Goal: Information Seeking & Learning: Find specific fact

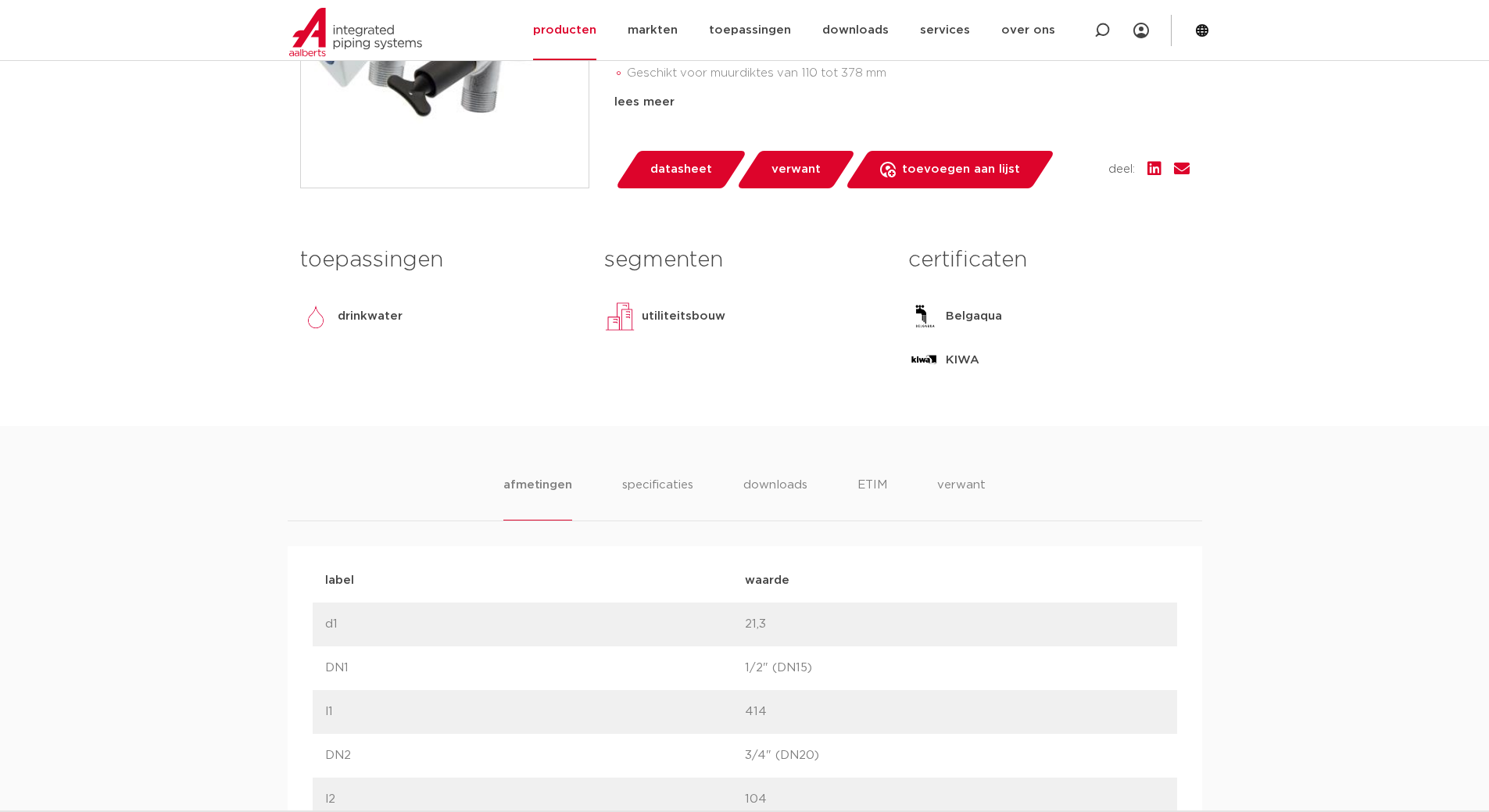
scroll to position [547, 0]
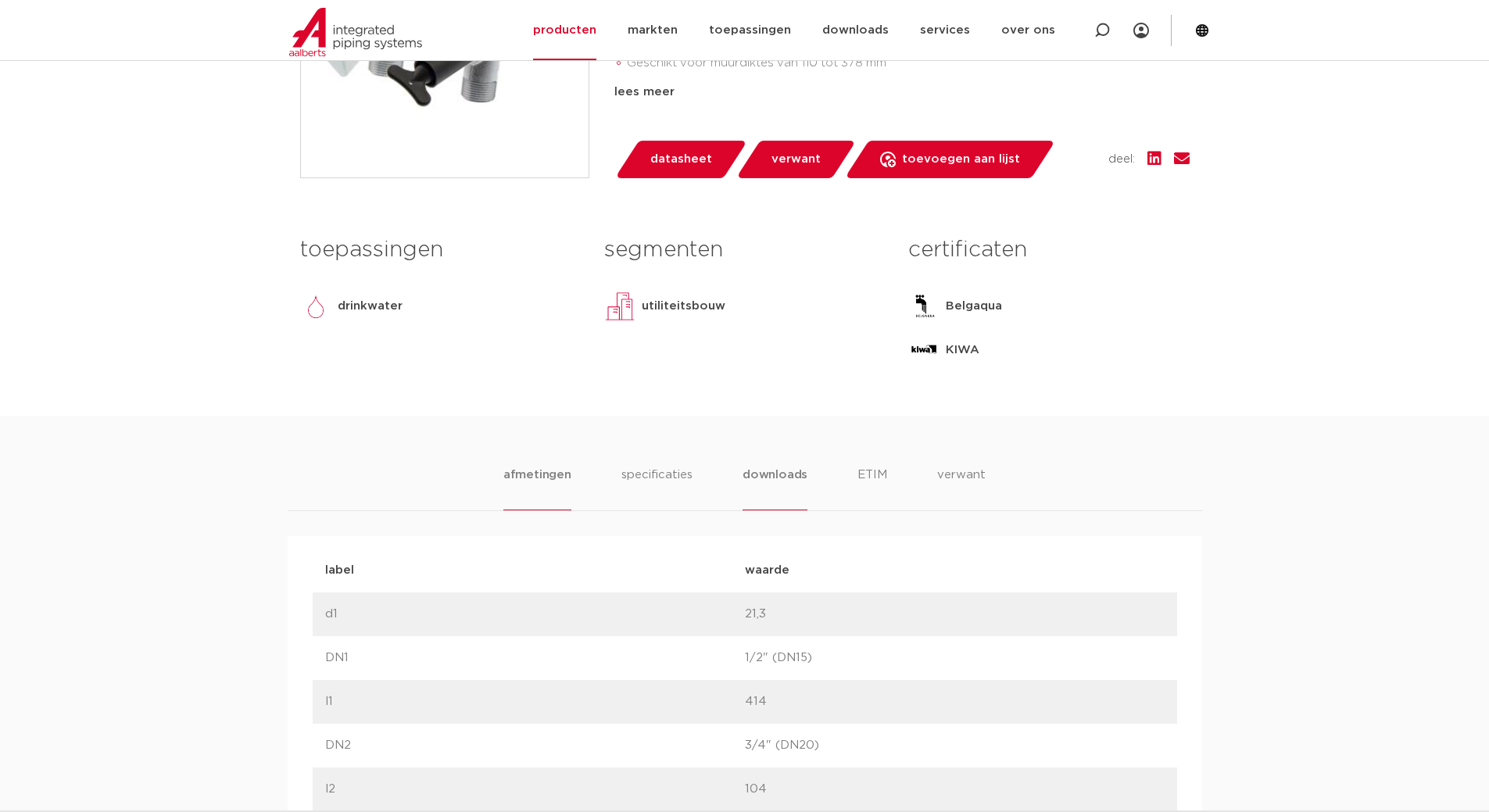
click at [767, 469] on li "downloads" at bounding box center [775, 487] width 65 height 44
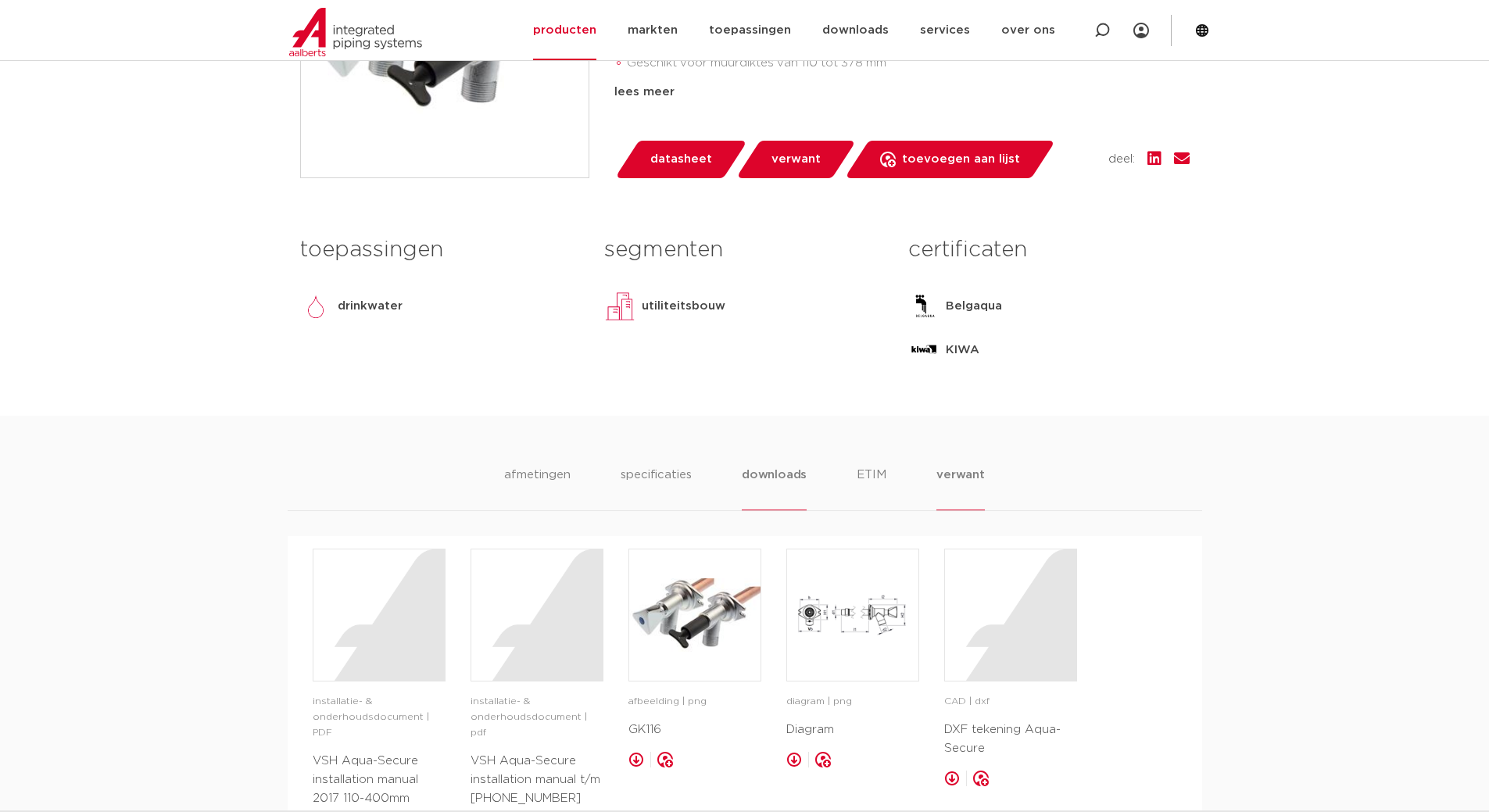
click at [942, 477] on li "verwant" at bounding box center [960, 487] width 48 height 44
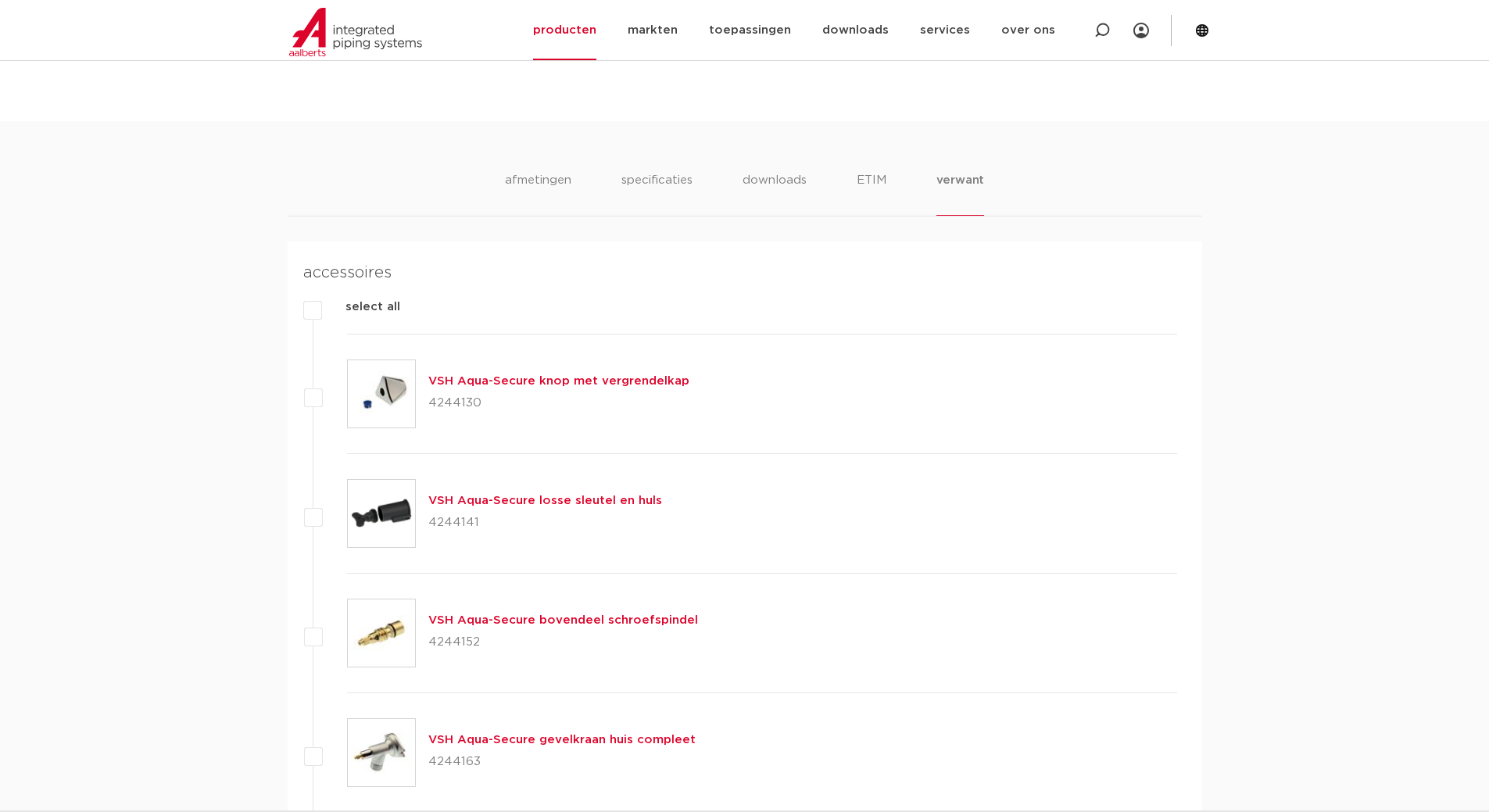
scroll to position [1016, 0]
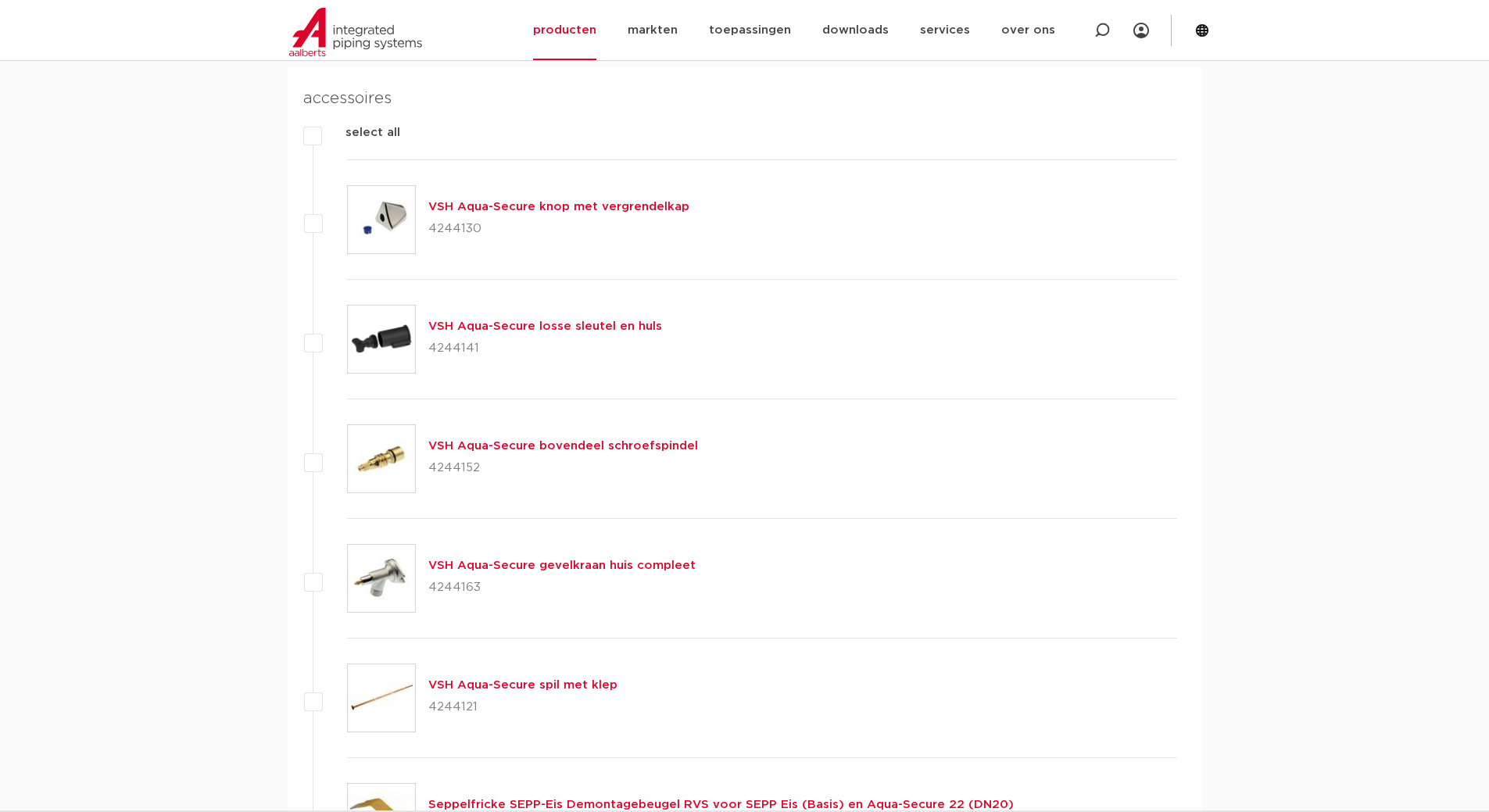
click at [520, 565] on link "VSH Aqua-Secure gevelkraan huis compleet" at bounding box center [562, 565] width 267 height 11
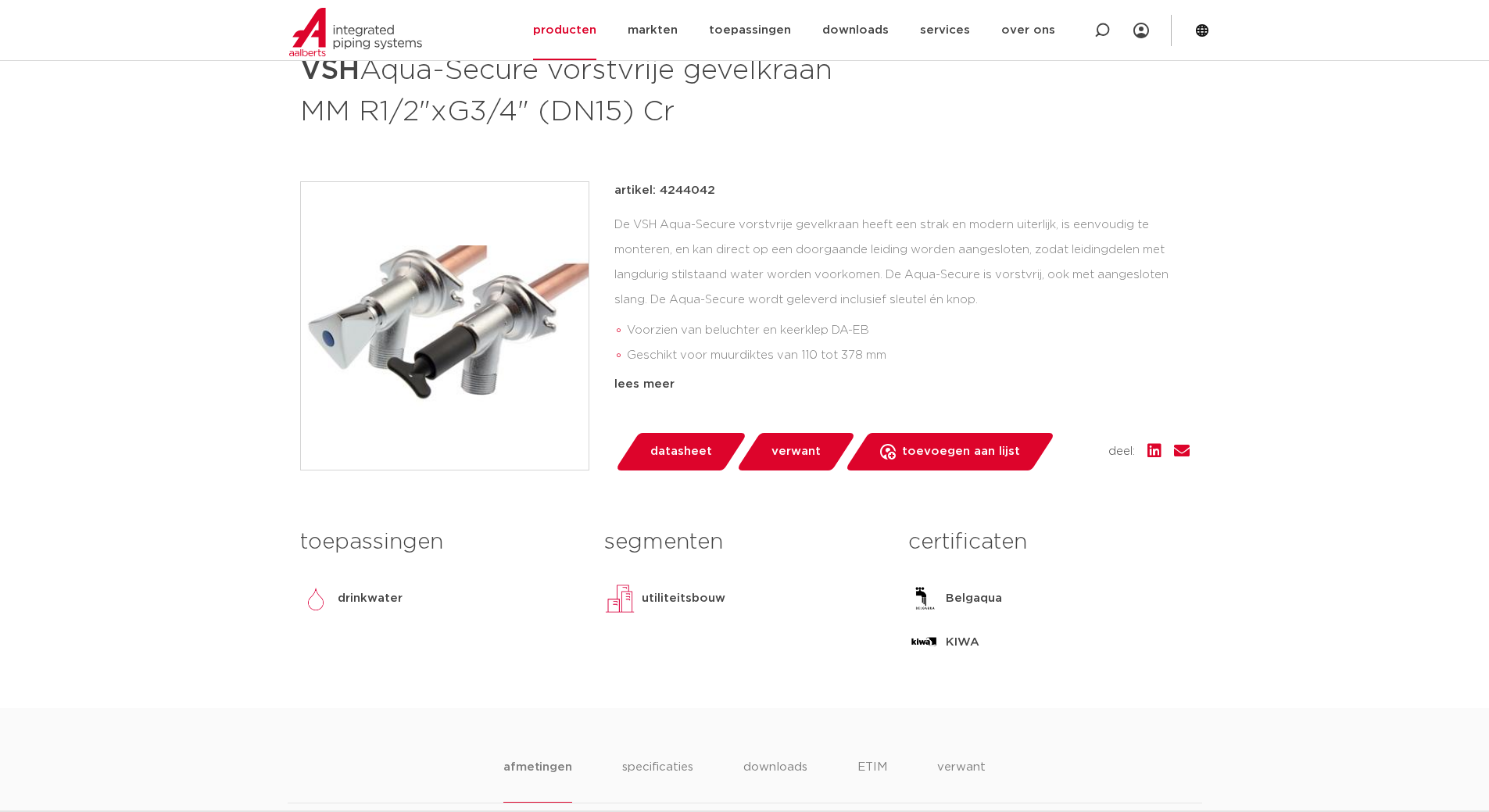
scroll to position [232, 0]
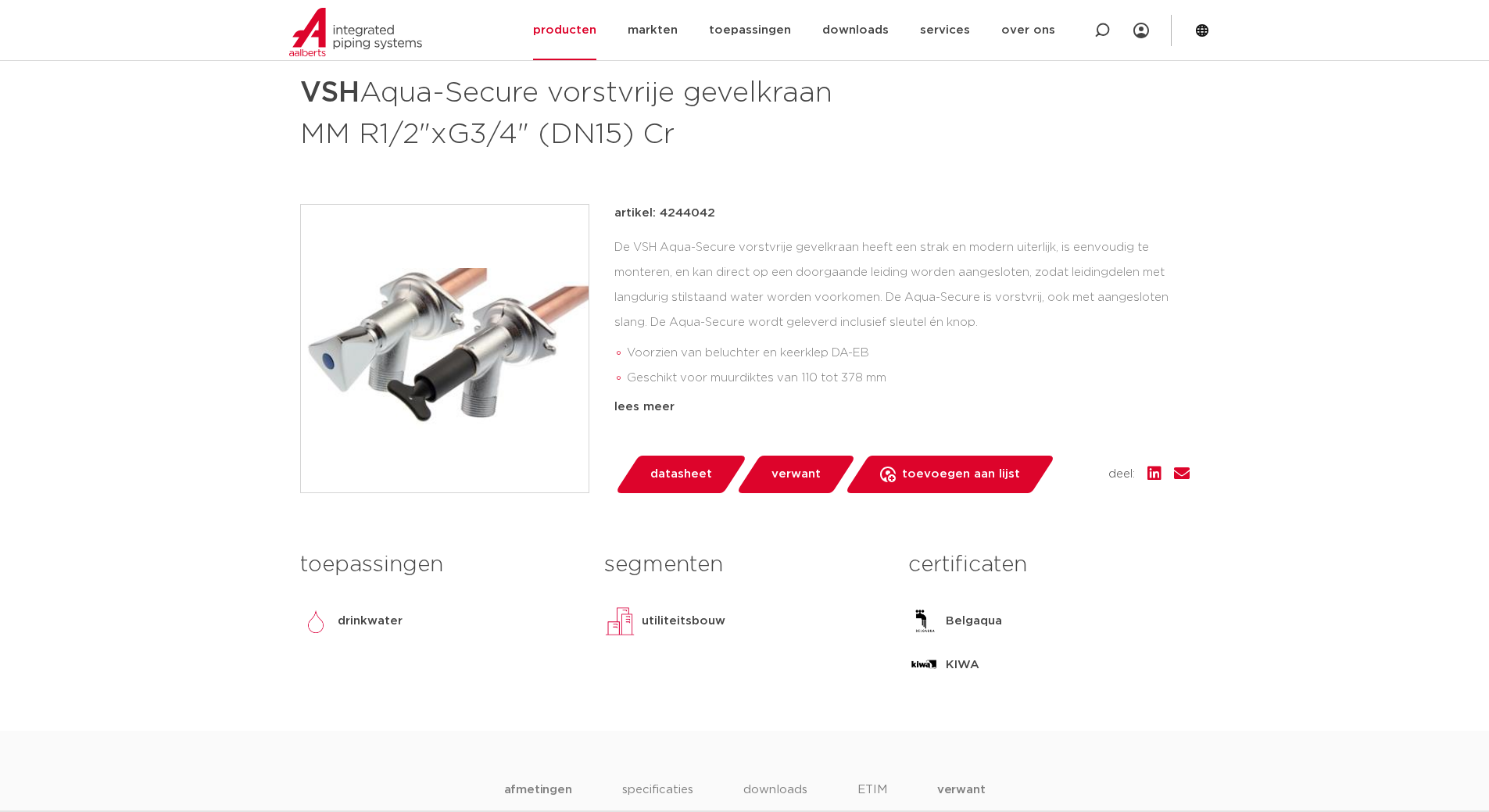
click at [956, 790] on li "verwant" at bounding box center [961, 803] width 48 height 44
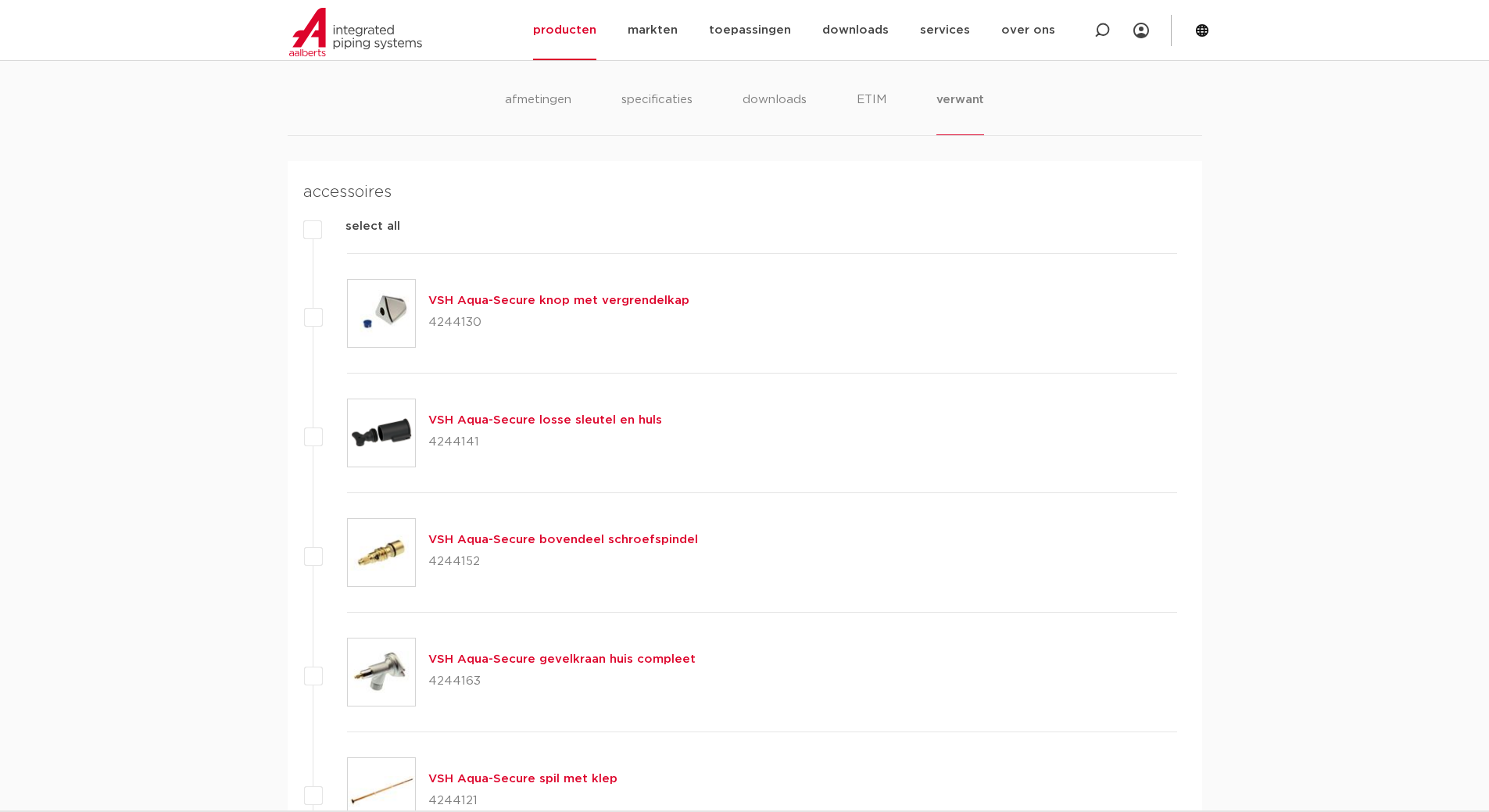
scroll to position [935, 0]
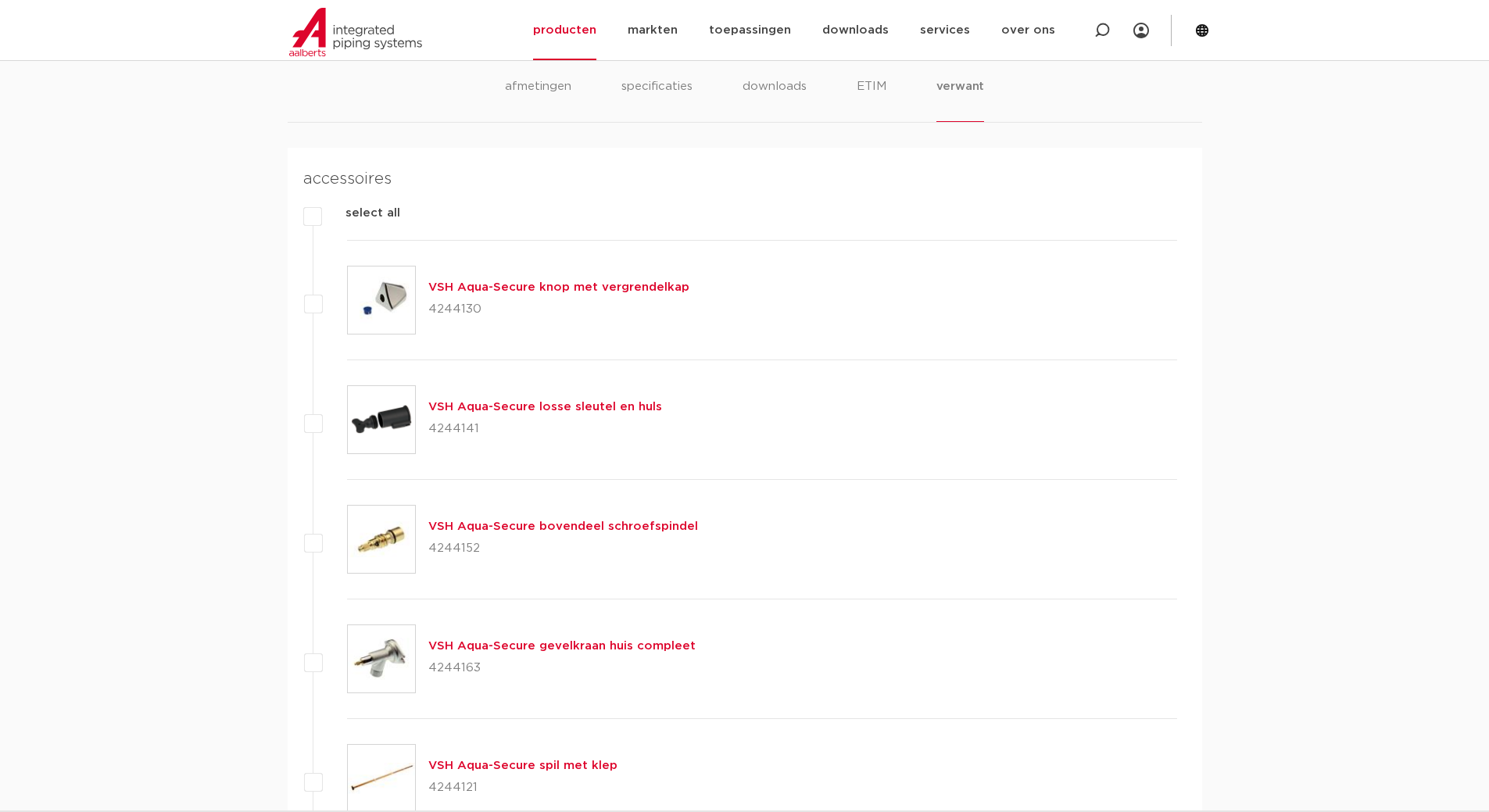
click at [482, 409] on link "VSH Aqua-Secure losse sleutel en huls" at bounding box center [545, 406] width 233 height 11
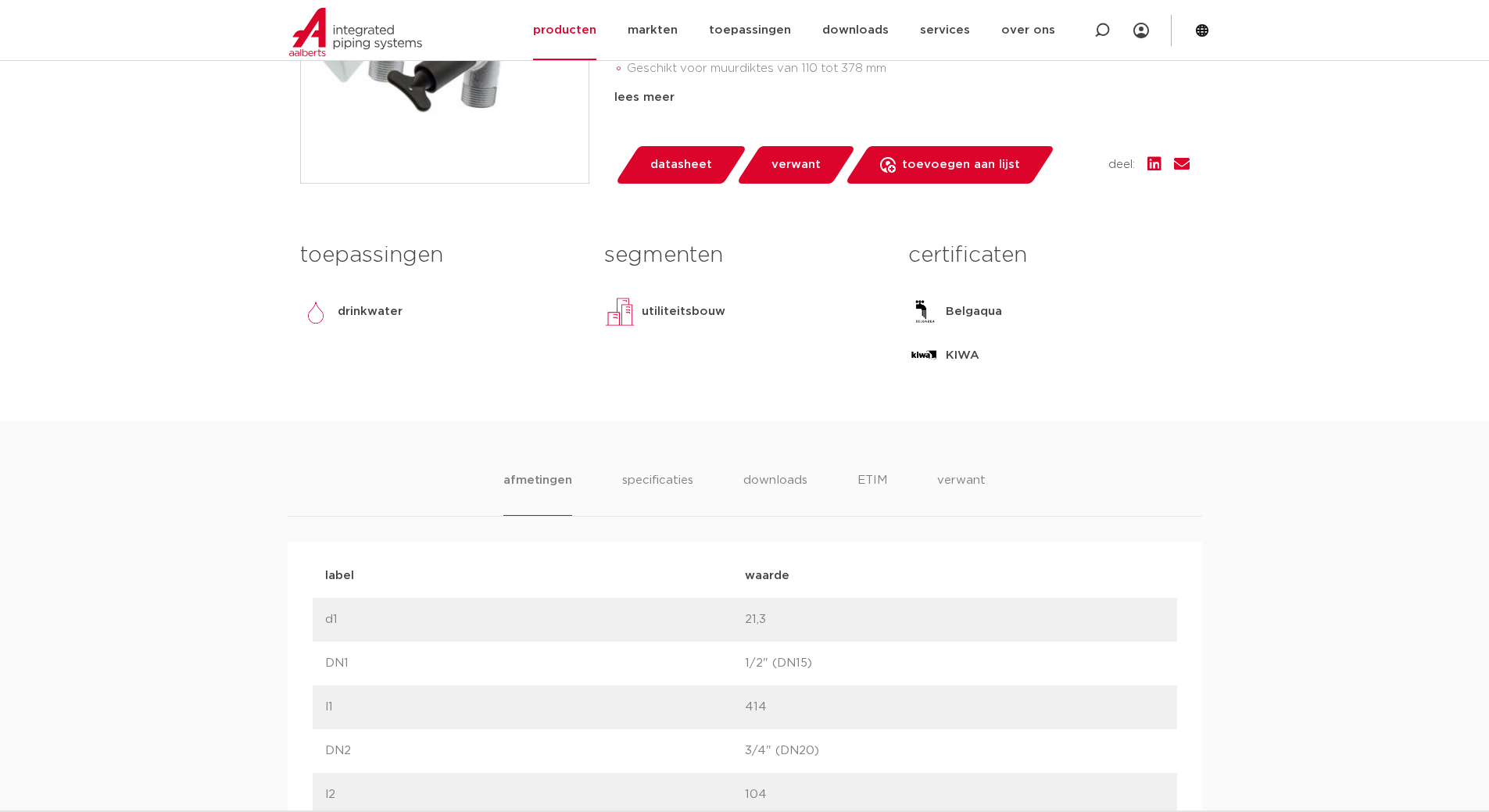
scroll to position [310, 0]
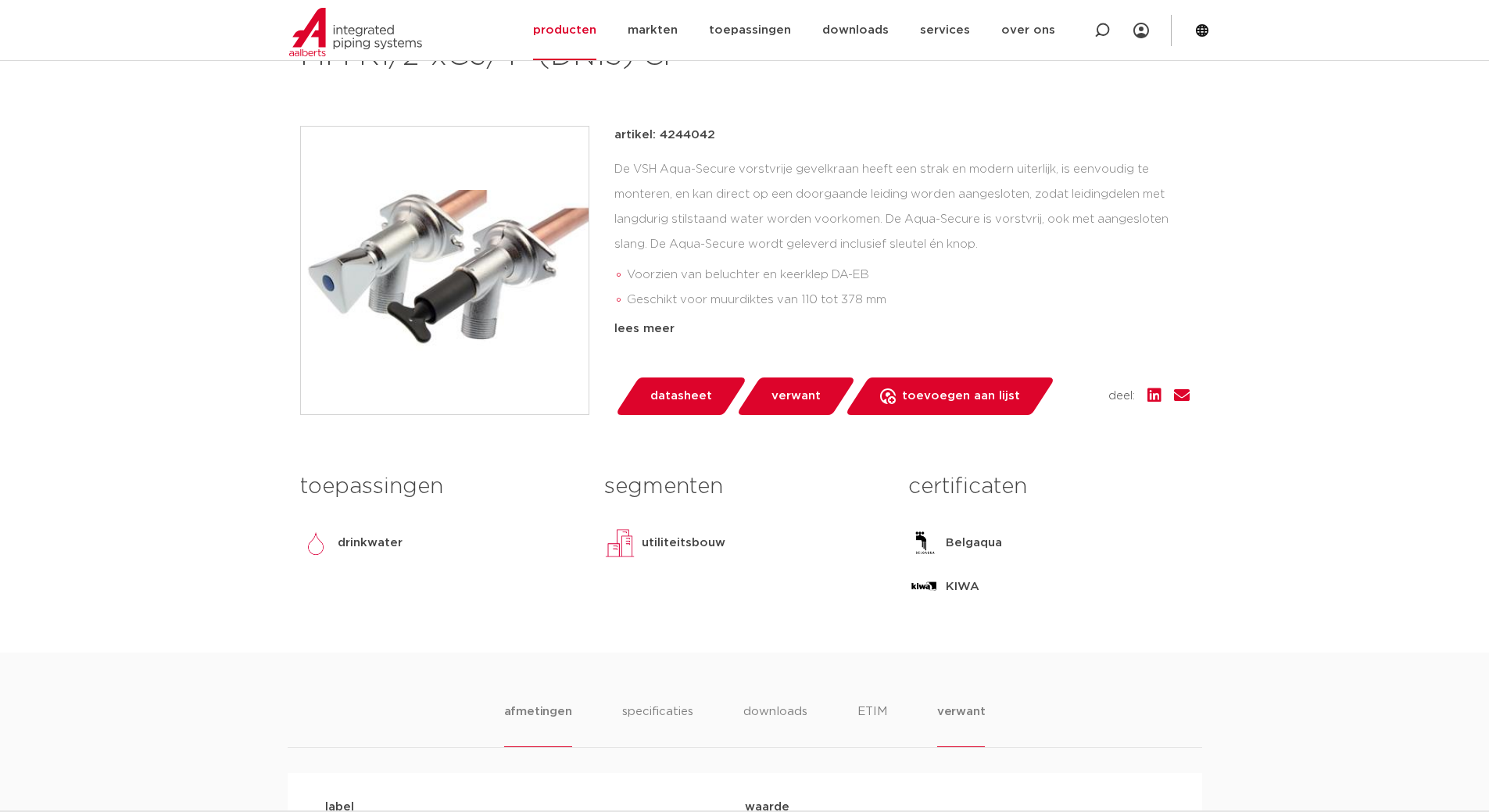
click at [973, 709] on li "verwant" at bounding box center [961, 724] width 48 height 44
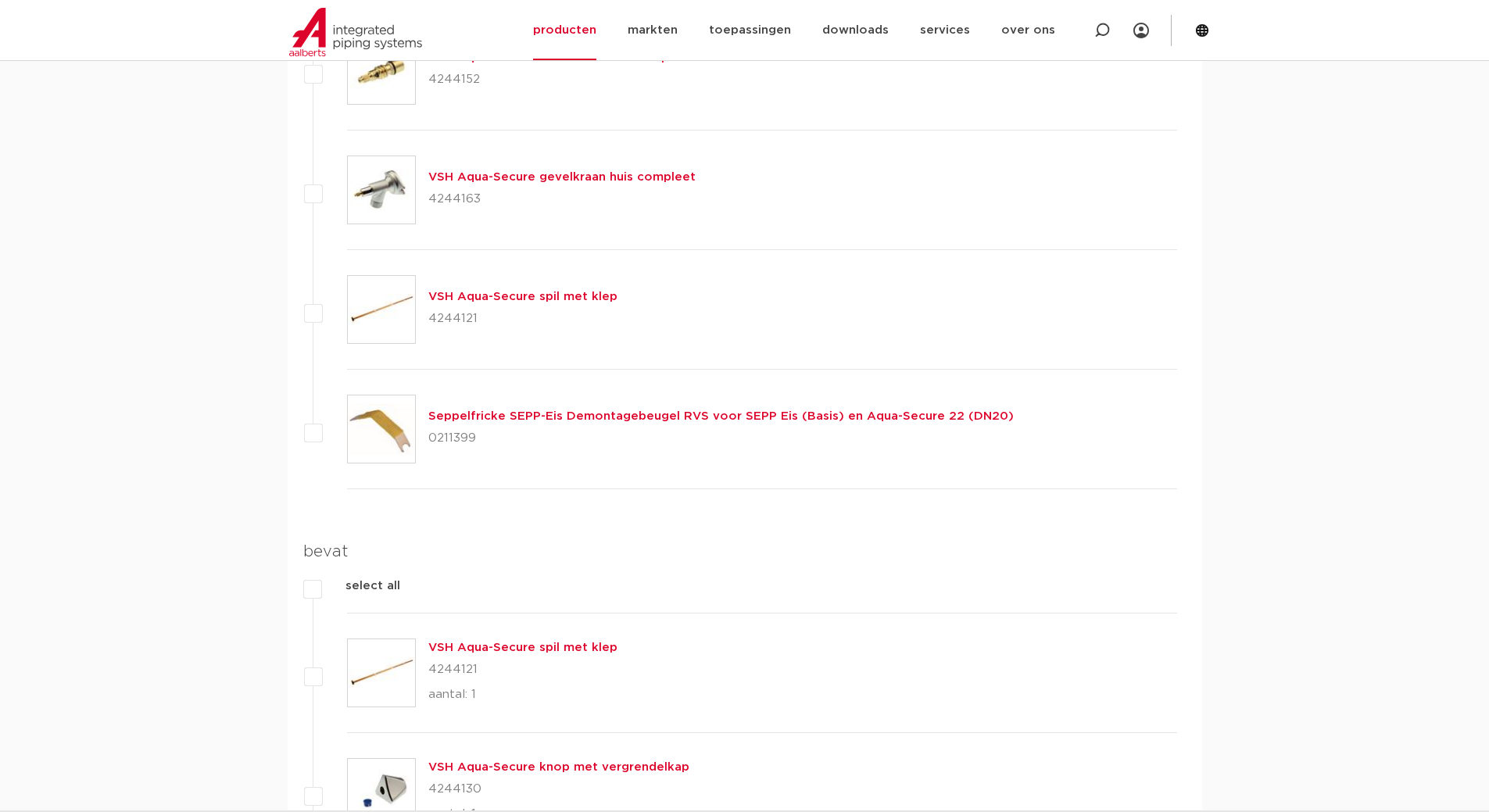
scroll to position [1326, 0]
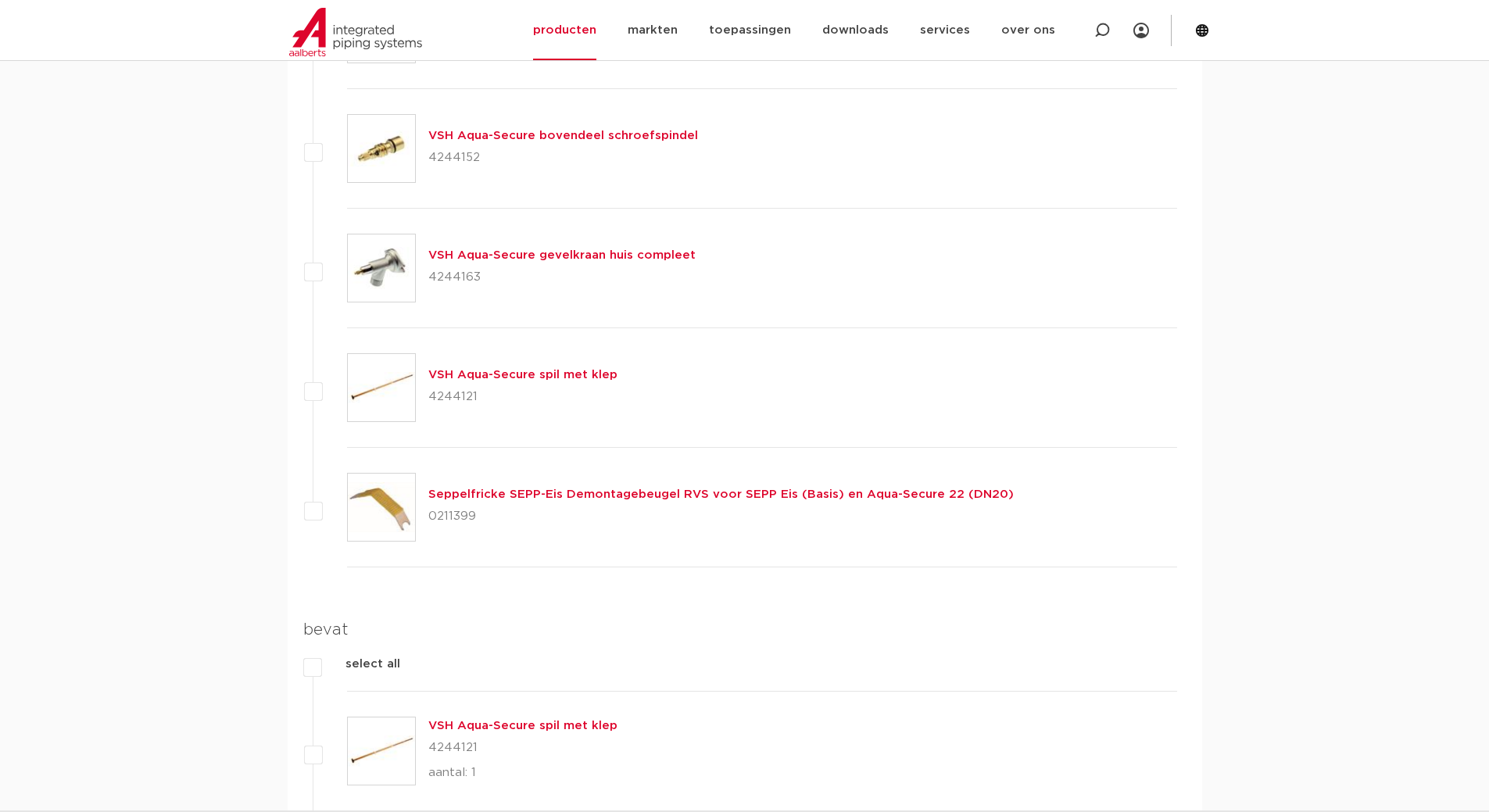
drag, startPoint x: 488, startPoint y: 281, endPoint x: 431, endPoint y: 279, distance: 57.0
click at [431, 279] on p "4244163" at bounding box center [562, 278] width 267 height 25
copy p "4244163"
